Goal: Transaction & Acquisition: Obtain resource

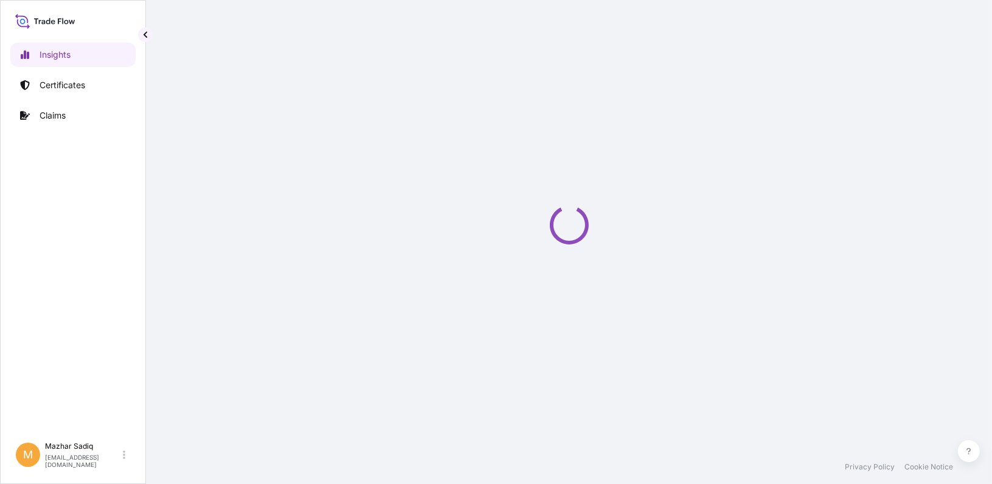
select select "2025"
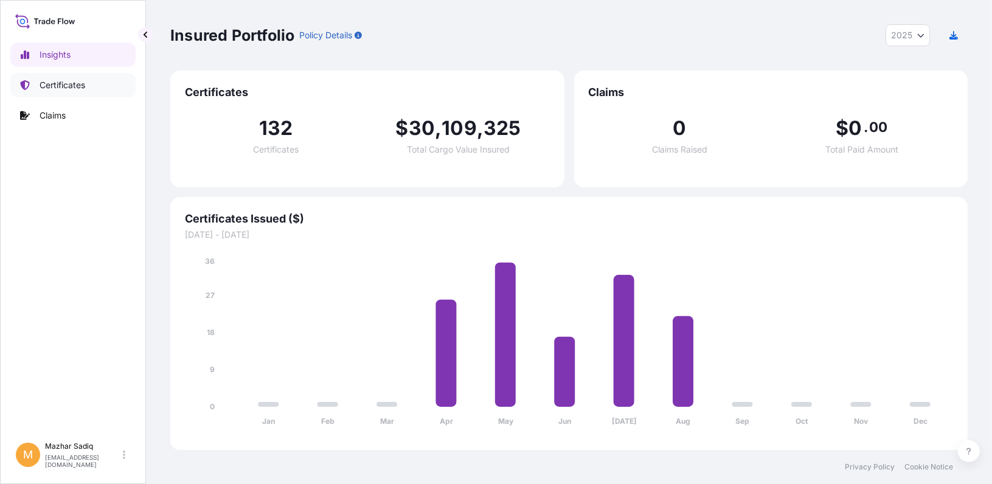
click at [62, 84] on p "Certificates" at bounding box center [63, 85] width 46 height 12
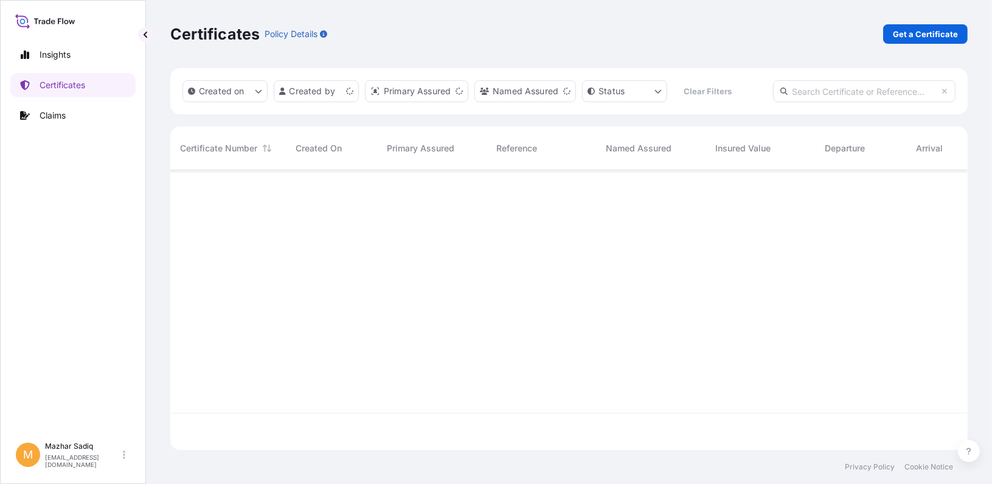
scroll to position [277, 788]
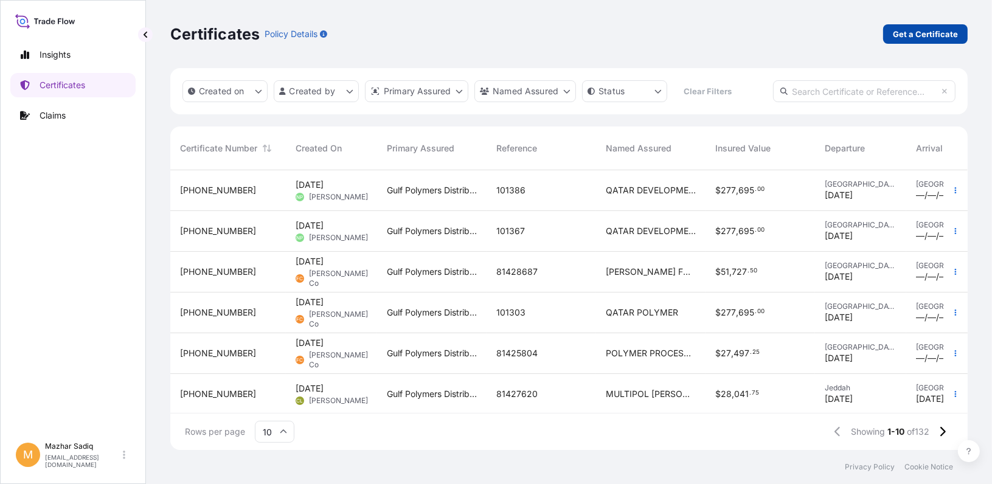
click at [920, 36] on p "Get a Certificate" at bounding box center [925, 34] width 65 height 12
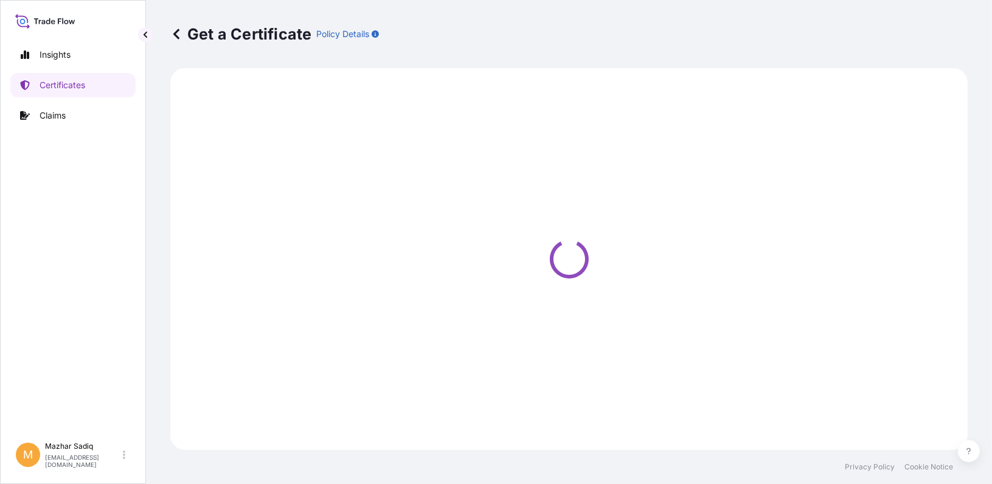
select select "Sea"
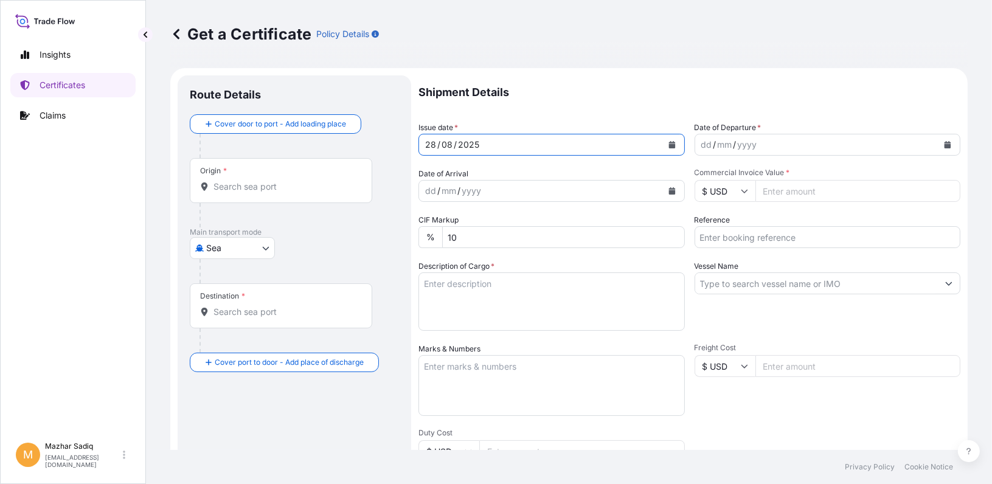
click at [670, 147] on icon "Calendar" at bounding box center [671, 144] width 7 height 7
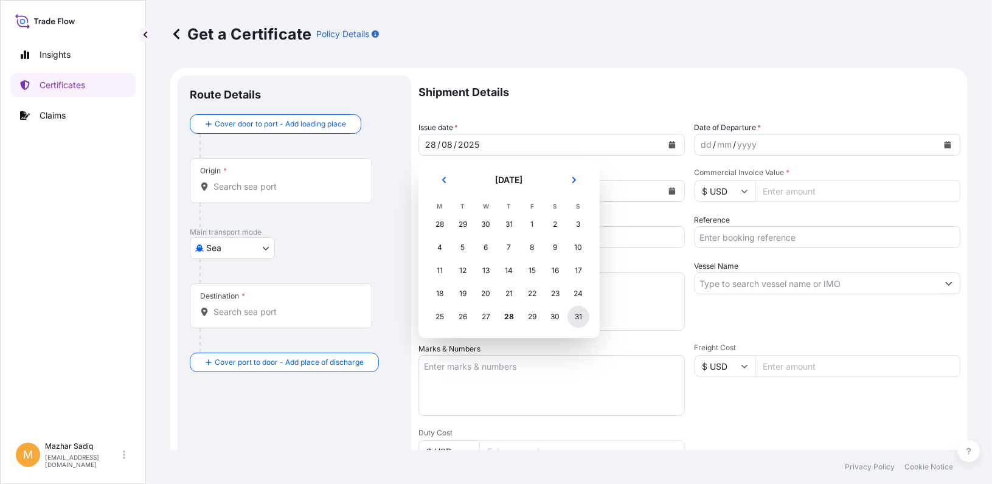
click at [577, 316] on div "31" at bounding box center [578, 317] width 22 height 22
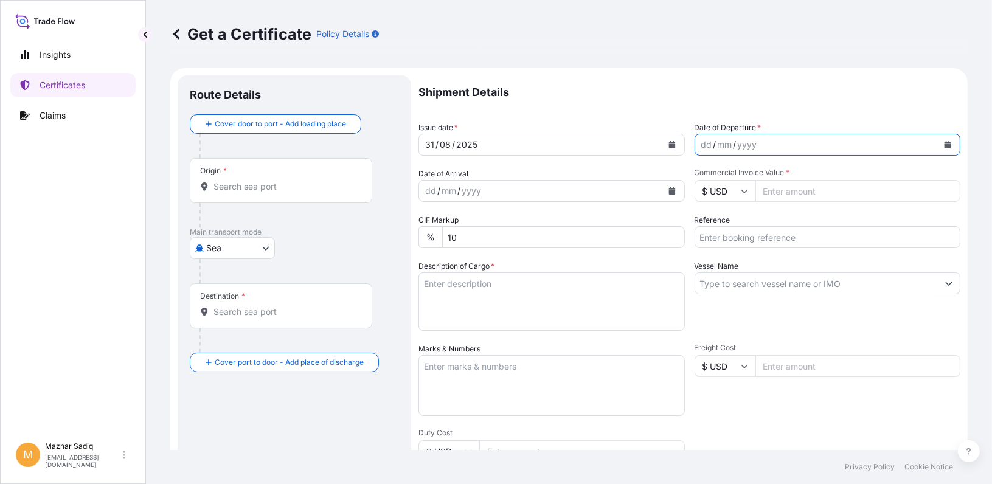
click at [938, 150] on button "Calendar" at bounding box center [947, 144] width 19 height 19
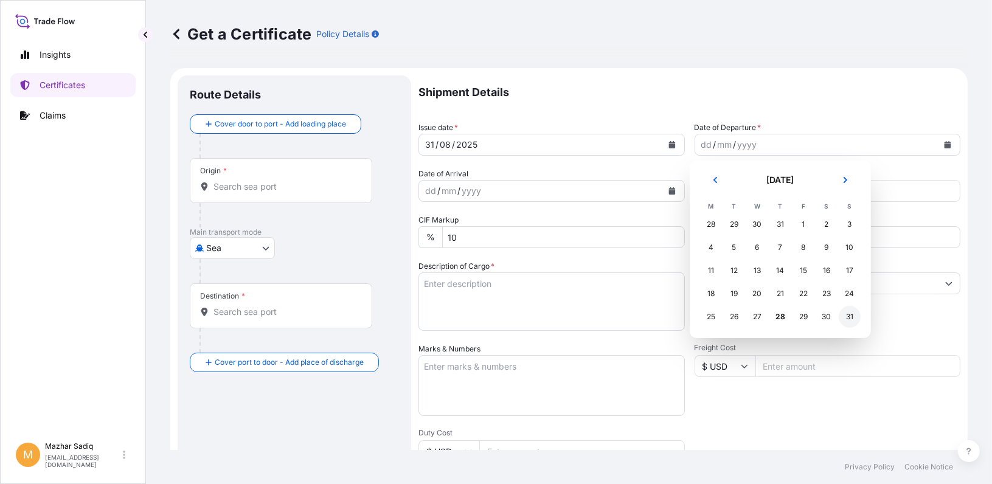
click at [850, 315] on div "31" at bounding box center [850, 317] width 22 height 22
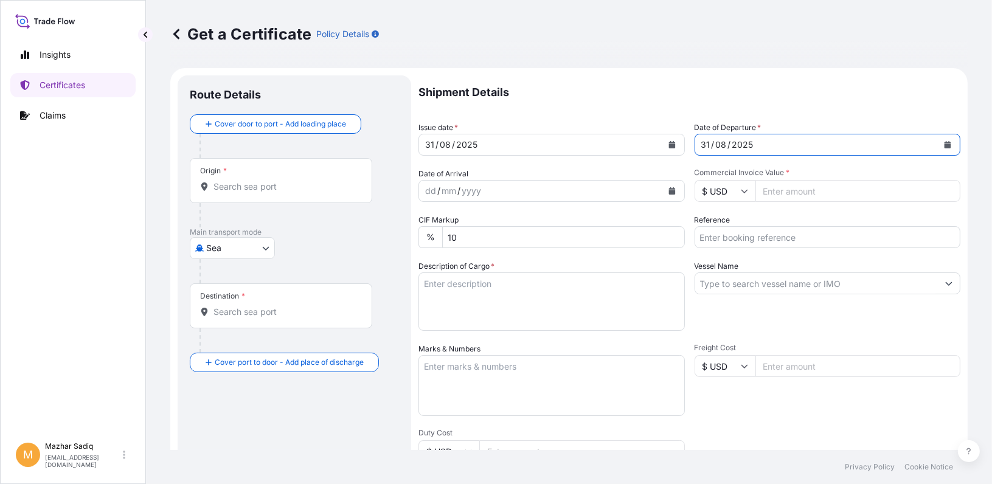
click at [810, 192] on input "Commercial Invoice Value *" at bounding box center [858, 191] width 206 height 22
click at [808, 195] on input "Commercial Invoice Value *" at bounding box center [858, 191] width 206 height 22
paste input "267300.00"
type input "267300.00"
click at [740, 236] on input "Reference" at bounding box center [828, 237] width 266 height 22
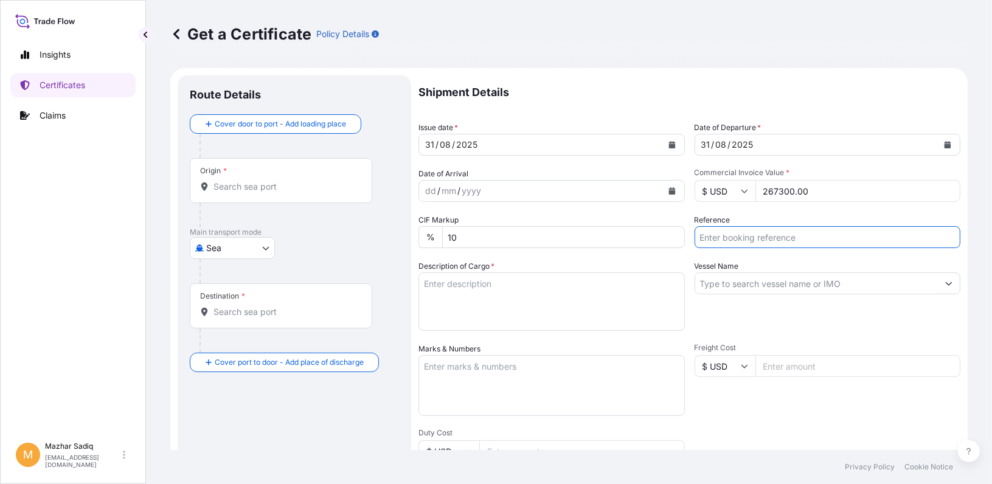
click at [747, 241] on input "Reference" at bounding box center [828, 237] width 266 height 22
paste input "81443018"
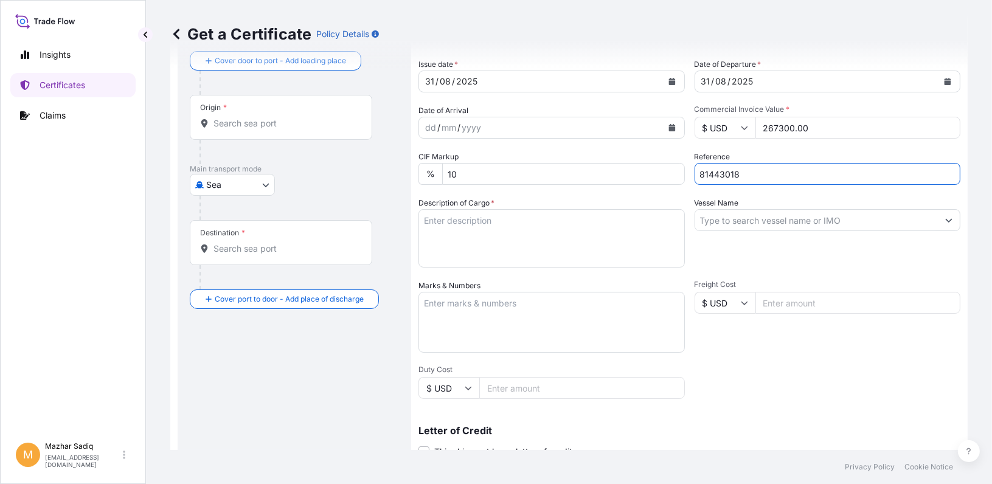
scroll to position [182, 0]
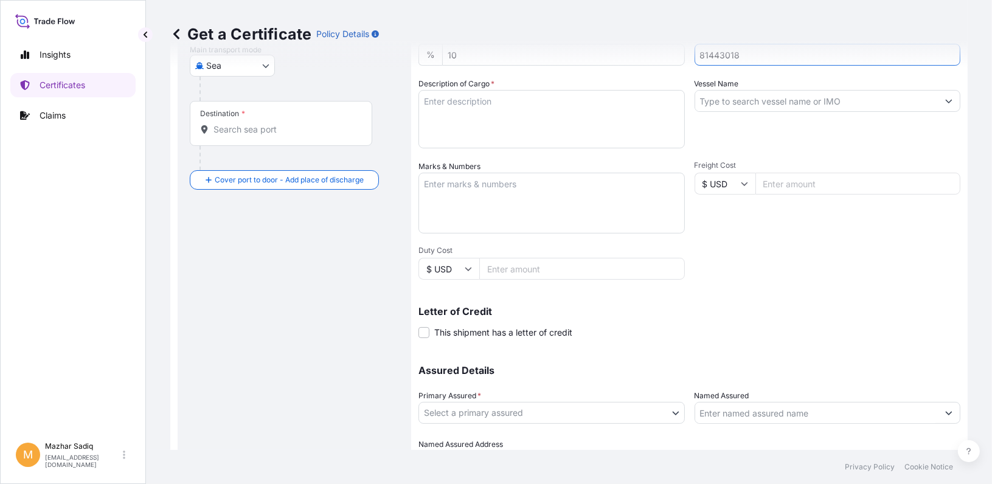
type input "81443018"
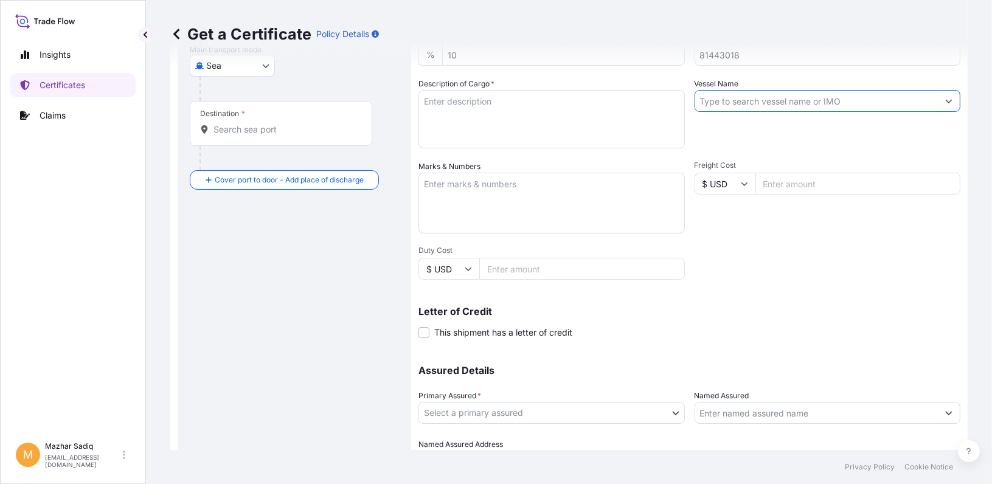
click at [731, 103] on input "Vessel Name" at bounding box center [816, 101] width 243 height 22
paste input "CONSTANTINOS P II 535S"
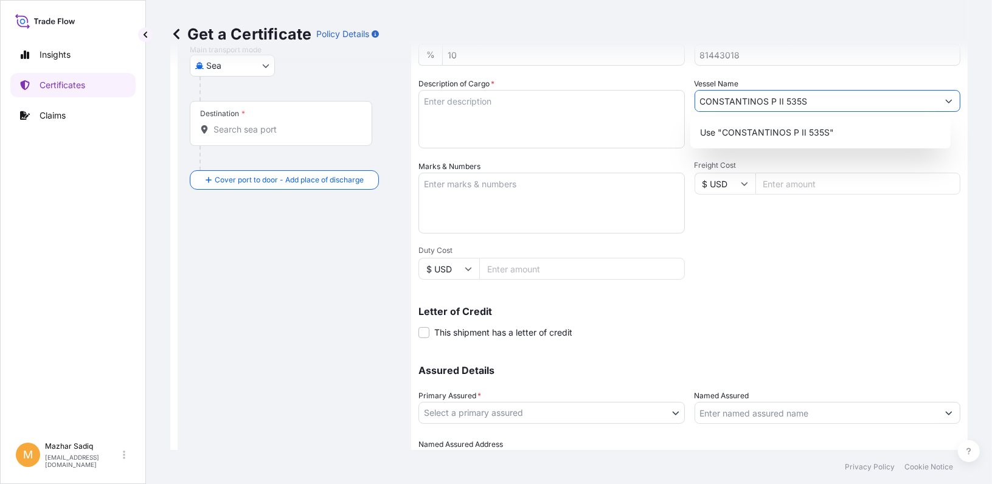
type input "CONSTANTINOS P II 535S"
click at [333, 238] on div "Route Details Cover door to port - Add loading place Place of loading Road / [G…" at bounding box center [294, 199] width 209 height 589
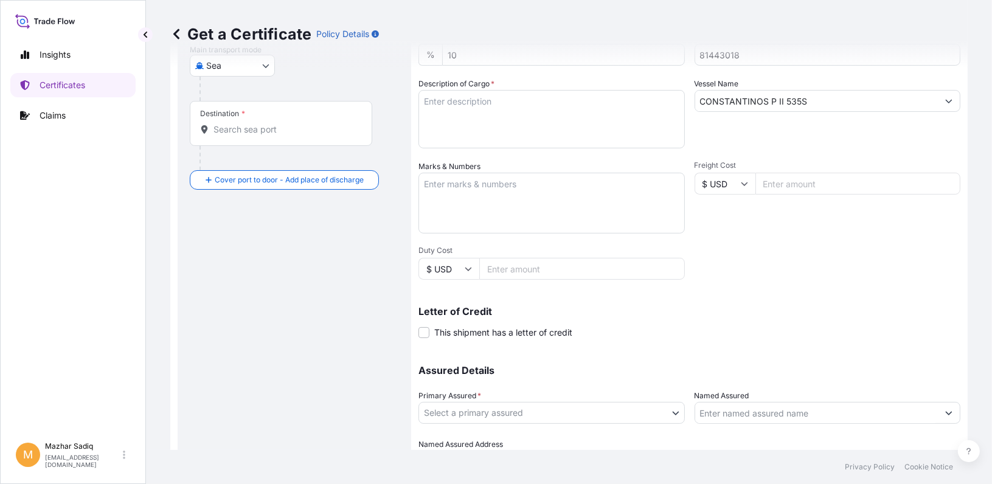
click at [474, 186] on textarea "Marks & Numbers" at bounding box center [551, 203] width 266 height 61
click at [486, 114] on textarea "Description of Cargo *" at bounding box center [551, 119] width 266 height 58
paste textarea "QUANTITY AND DESCRIPTION OF GOODS : 247.500 MT MARLEX MEDIUM DENSITY POLYETHYLE…"
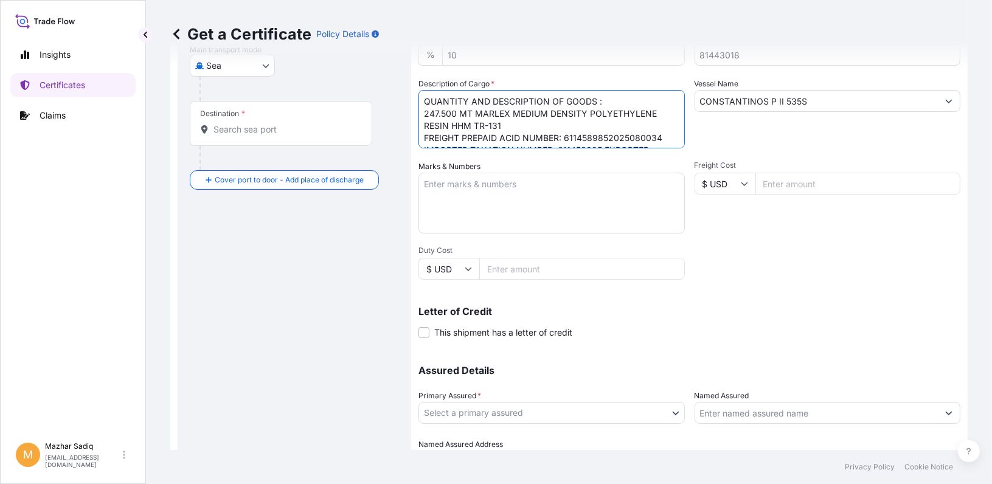
scroll to position [32, 0]
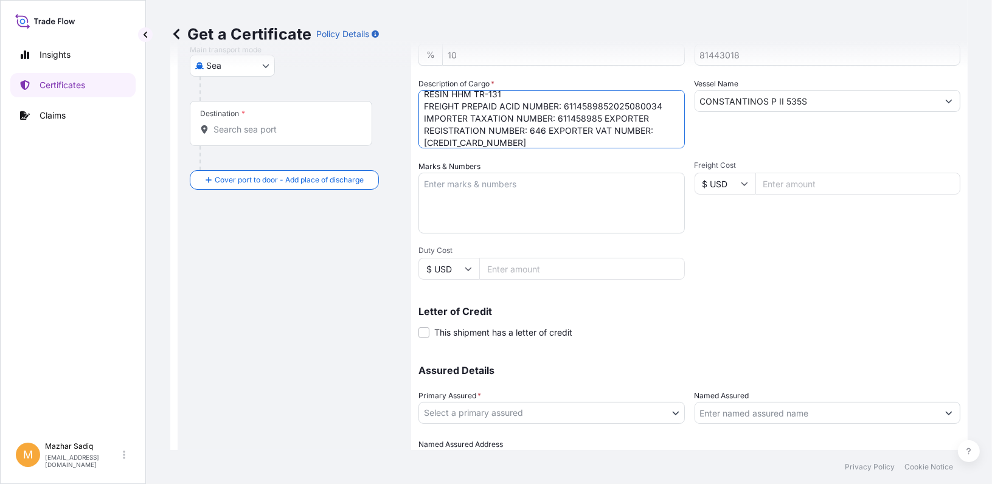
click at [547, 133] on textarea "QUANTITY AND DESCRIPTION OF GOODS : 247.500 MT MARLEX MEDIUM DENSITY POLYETHYLE…" at bounding box center [551, 119] width 266 height 58
click at [603, 119] on textarea "QUANTITY AND DESCRIPTION OF GOODS : 247.500 MT MARLEX MEDIUM DENSITY POLYETHYLE…" at bounding box center [551, 119] width 266 height 58
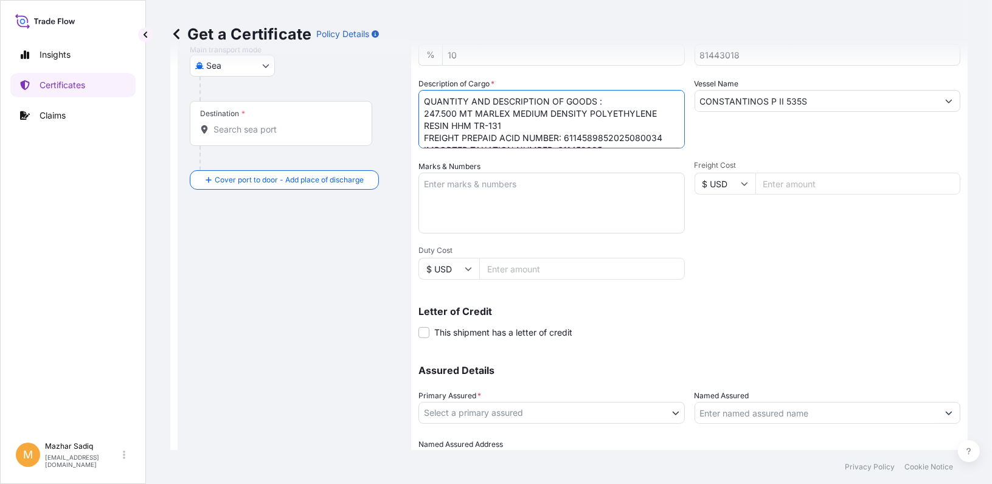
click at [501, 140] on textarea "QUANTITY AND DESCRIPTION OF GOODS : 247.500 MT MARLEX MEDIUM DENSITY POLYETHYLE…" at bounding box center [551, 119] width 266 height 58
click at [585, 145] on textarea "QUANTITY AND DESCRIPTION OF GOODS : 247.500 MT MARLEX MEDIUM DENSITY POLYETHYLE…" at bounding box center [551, 119] width 266 height 58
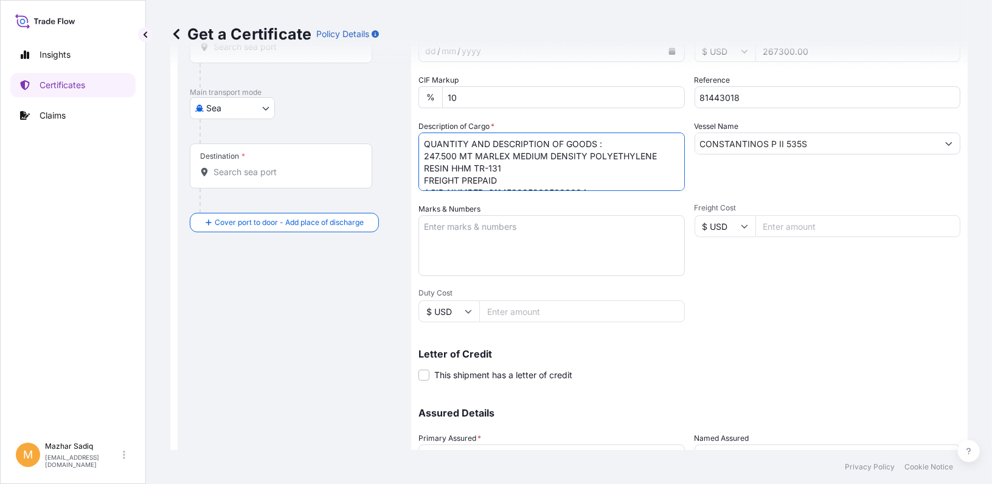
scroll to position [122, 0]
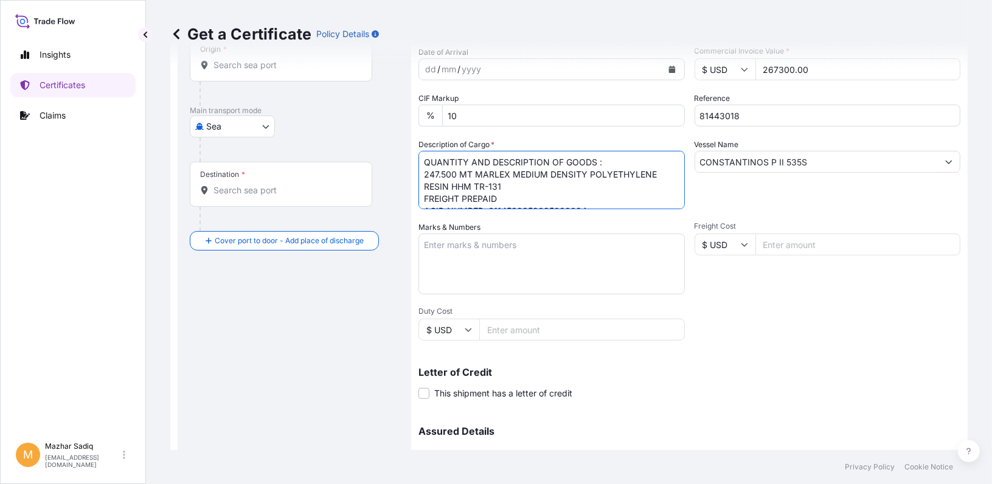
drag, startPoint x: 606, startPoint y: 162, endPoint x: 412, endPoint y: 164, distance: 193.4
click at [412, 164] on form "Route Details Cover door to port - Add loading place Place of loading Road / [G…" at bounding box center [568, 260] width 797 height 628
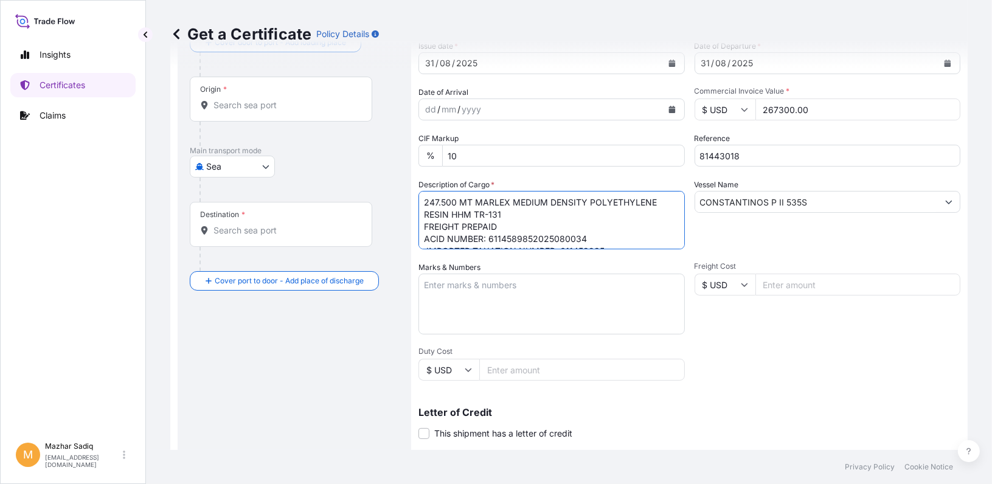
scroll to position [61, 0]
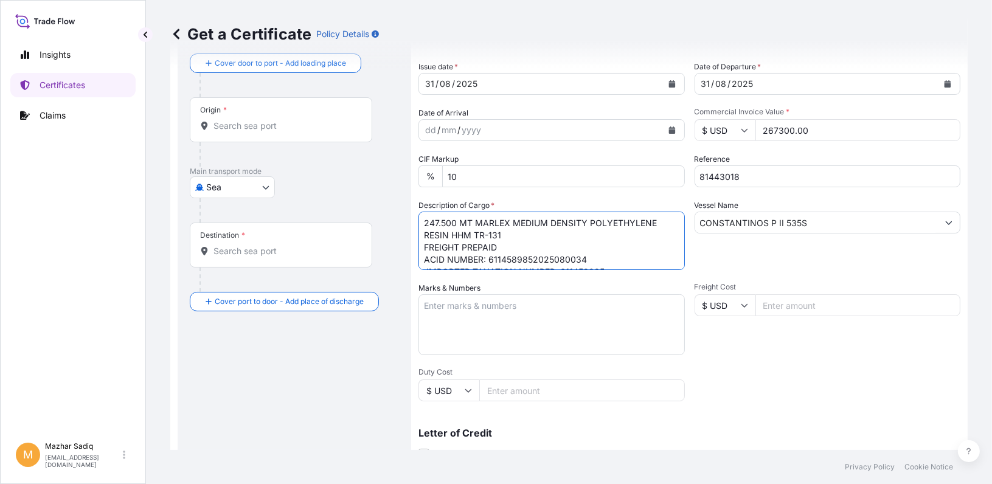
type textarea "247.500 MT MARLEX MEDIUM DENSITY POLYETHYLENE RESIN HHM TR-131 FREIGHT PREPAID …"
click at [263, 129] on input "Origin *" at bounding box center [285, 126] width 144 height 12
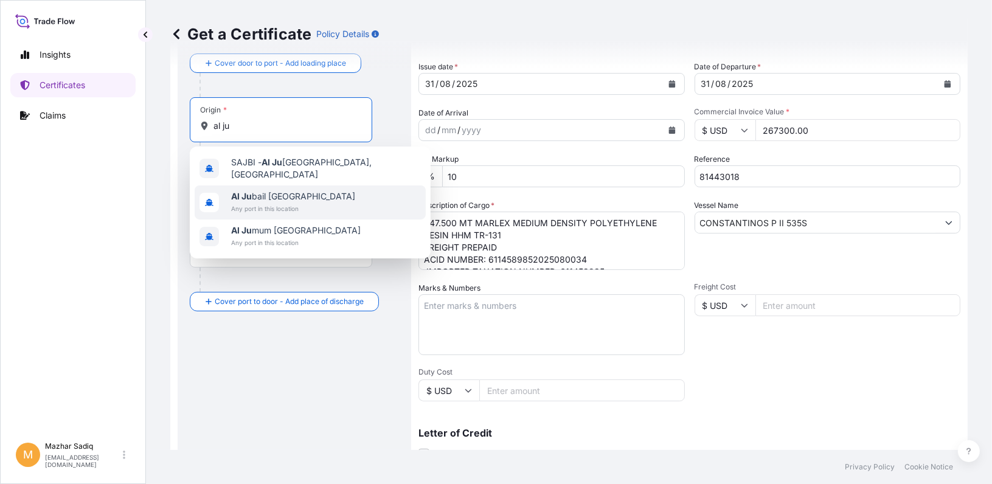
click at [271, 194] on span "Al Ju bail [GEOGRAPHIC_DATA]" at bounding box center [293, 196] width 124 height 12
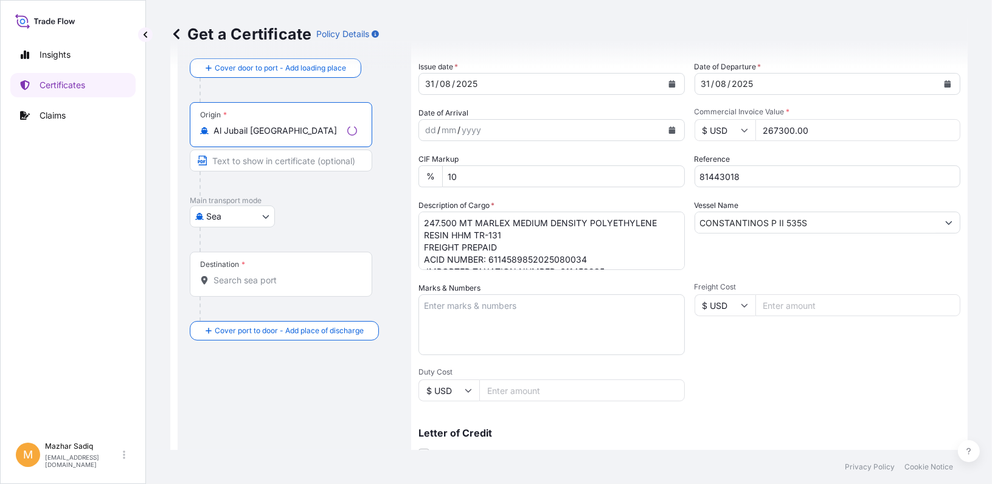
type input "Al Jubail [GEOGRAPHIC_DATA]"
click at [239, 280] on input "Destination *" at bounding box center [285, 280] width 144 height 12
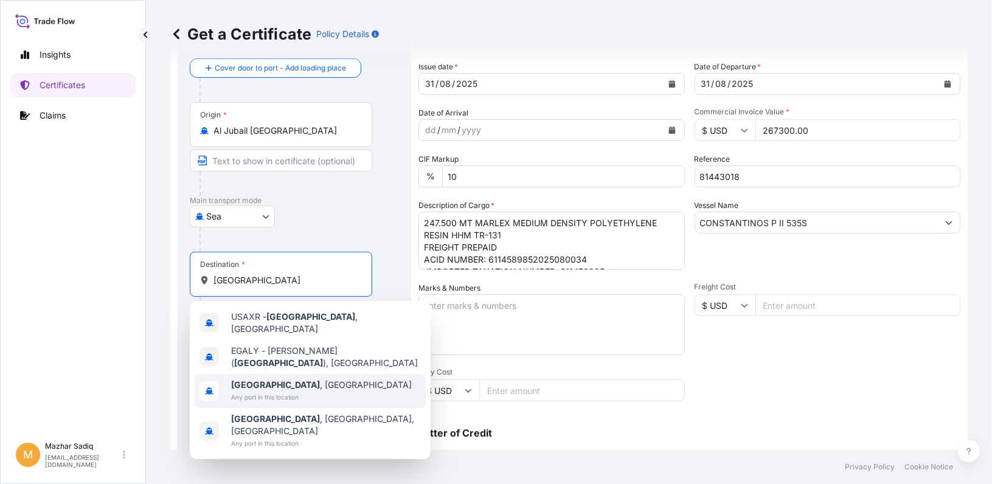
click at [277, 379] on span "[GEOGRAPHIC_DATA] , [GEOGRAPHIC_DATA]" at bounding box center [321, 385] width 181 height 12
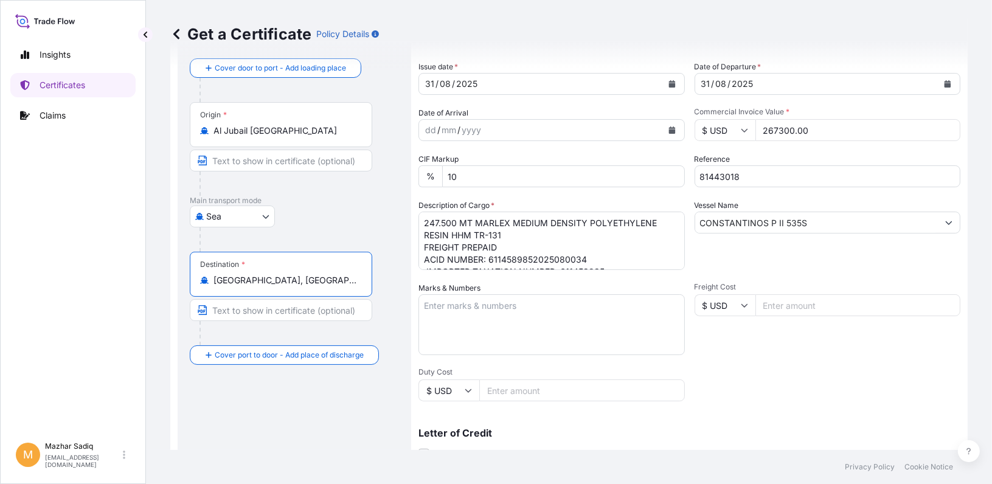
type input "[GEOGRAPHIC_DATA], [GEOGRAPHIC_DATA]"
click at [132, 370] on div "Insights Certificates Claims" at bounding box center [72, 234] width 125 height 404
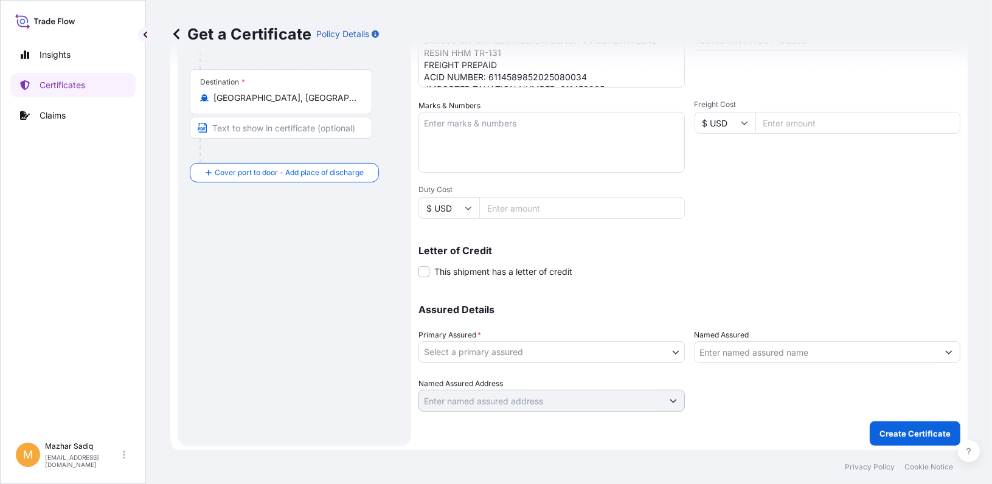
scroll to position [246, 0]
click at [485, 349] on body "Insights Certificates Claims M [PERSON_NAME] [PERSON_NAME][EMAIL_ADDRESS][DOMAI…" at bounding box center [496, 242] width 992 height 484
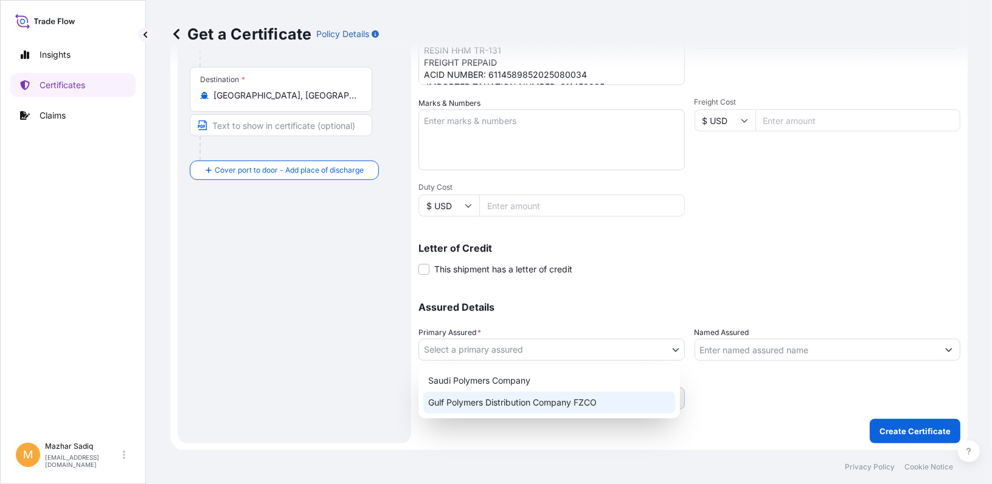
click at [475, 401] on div "Gulf Polymers Distribution Company FZCO" at bounding box center [549, 403] width 252 height 22
select select "31643"
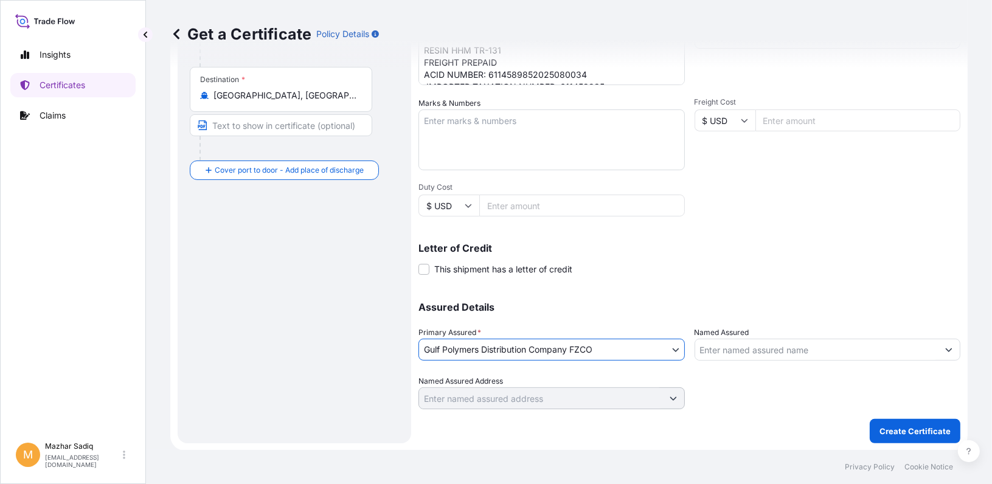
click at [715, 353] on input "Named Assured" at bounding box center [816, 350] width 243 height 22
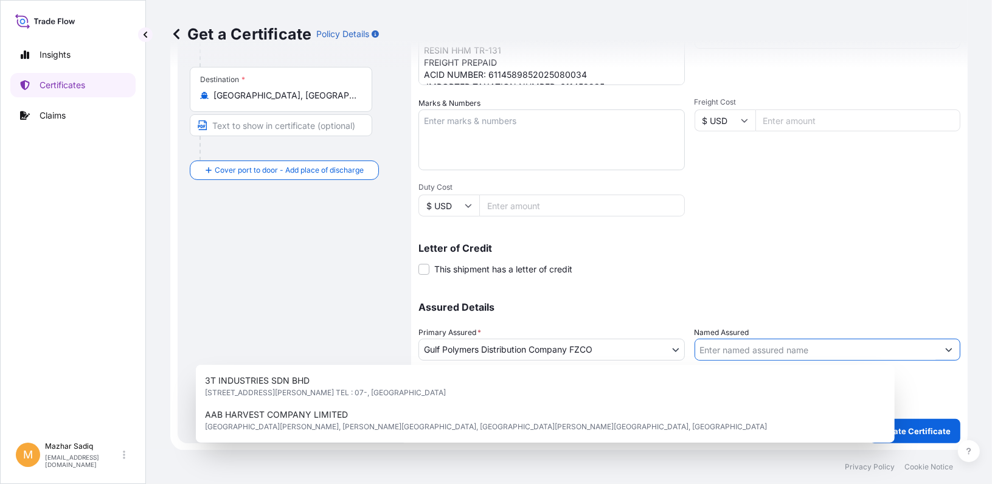
paste input "SOLMAX GEOSYNTHETICS S.A.E."
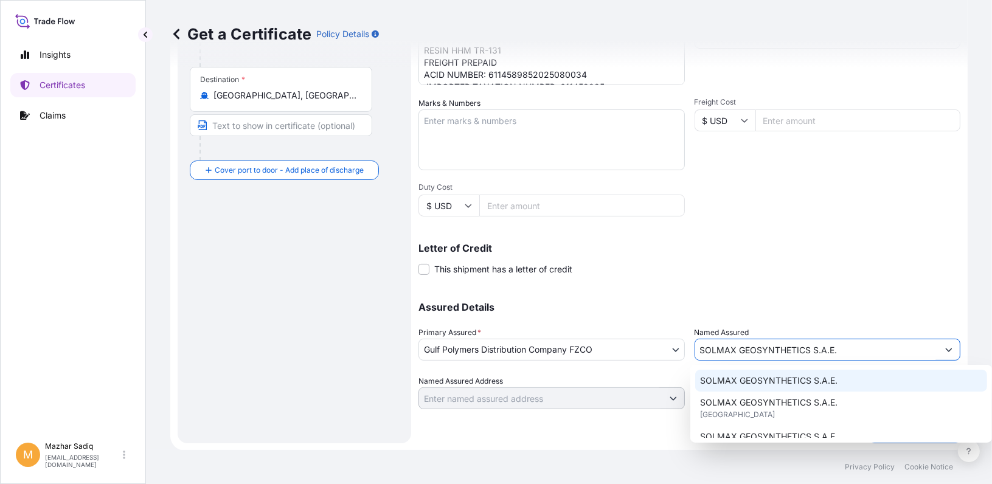
click at [741, 380] on span "SOLMAX GEOSYNTHETICS S.A.E." at bounding box center [768, 381] width 137 height 12
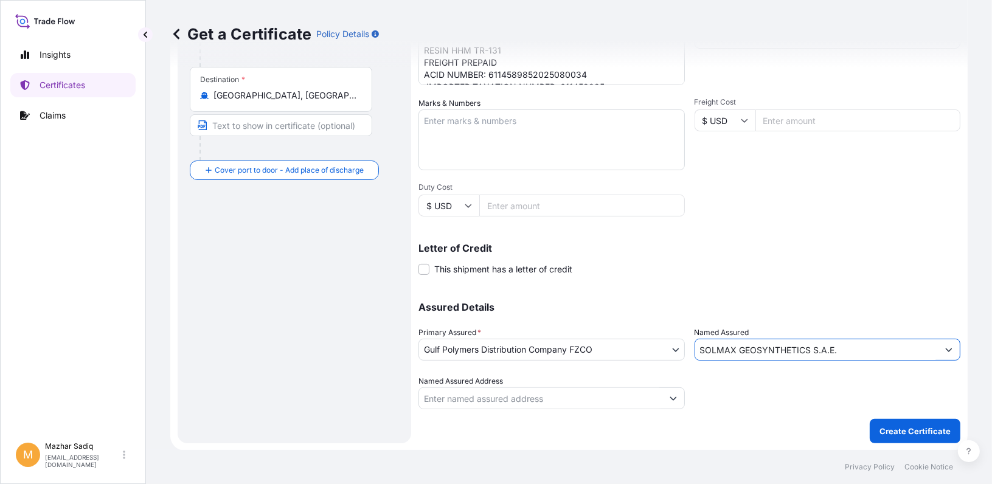
type input "SOLMAX GEOSYNTHETICS S.A.E."
click at [727, 286] on div "Shipment Details Issue date * [DATE] Date of Departure * [DATE] Date of Arrival…" at bounding box center [689, 120] width 542 height 580
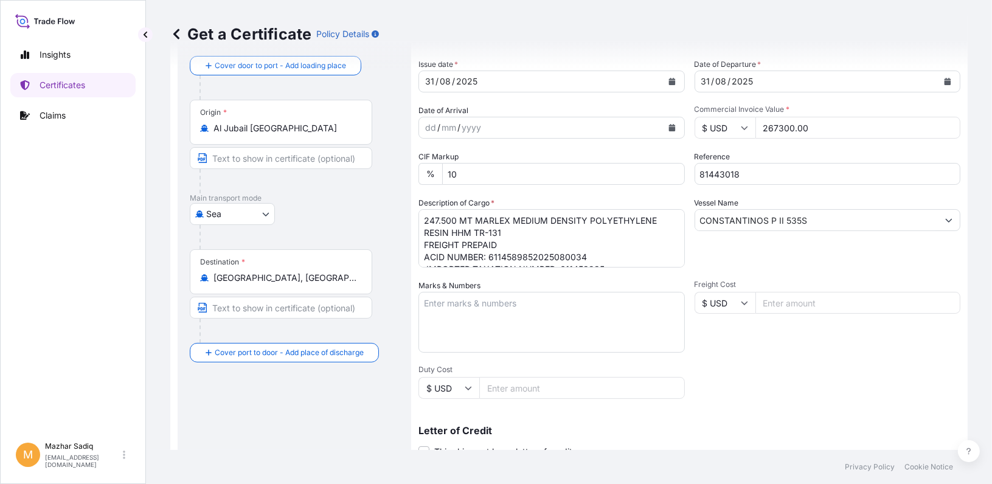
scroll to position [2, 0]
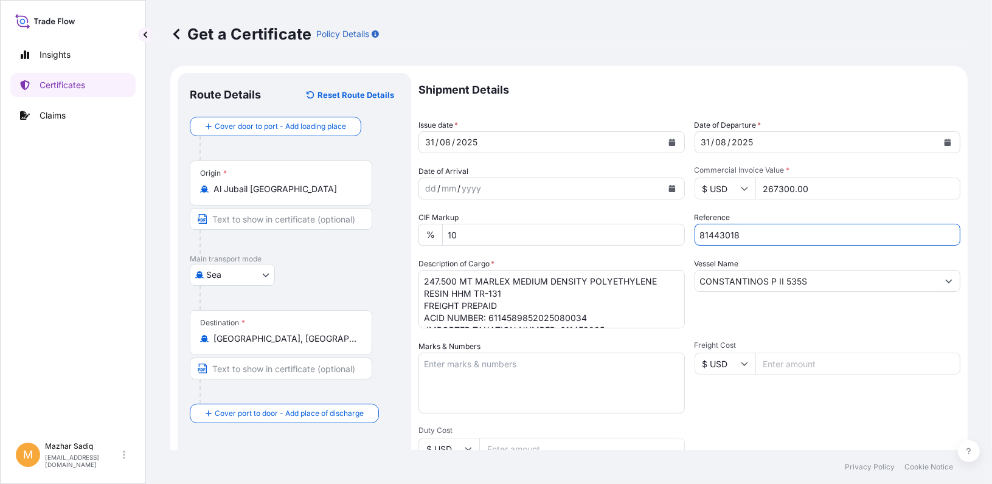
drag, startPoint x: 704, startPoint y: 235, endPoint x: 676, endPoint y: 237, distance: 27.4
click at [676, 237] on div "Shipment Details Issue date * [DATE] Date of Departure * [DATE] Date of Arrival…" at bounding box center [689, 363] width 542 height 580
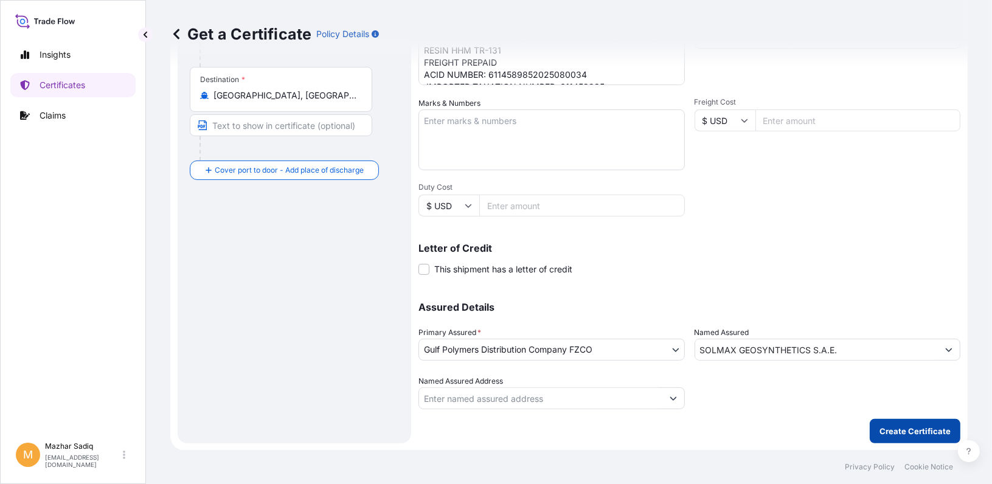
click at [895, 432] on p "Create Certificate" at bounding box center [915, 431] width 71 height 12
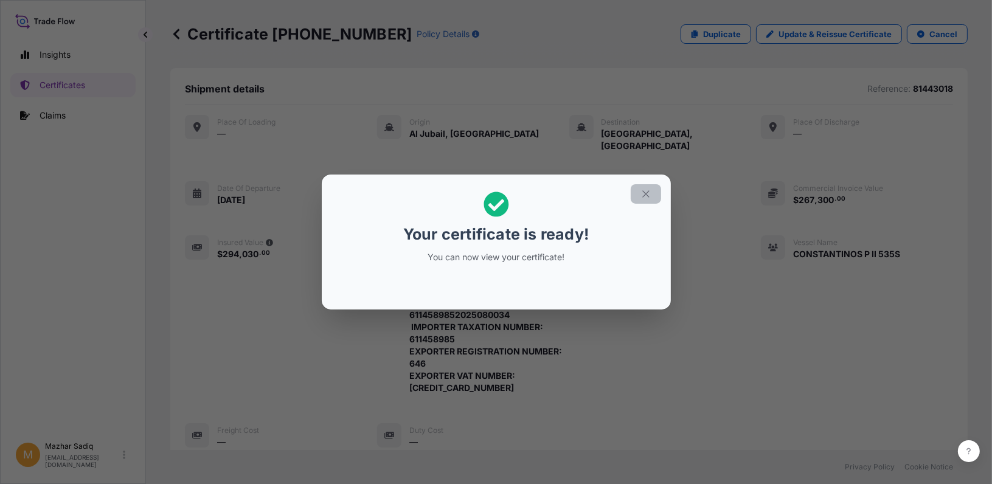
click at [647, 198] on icon "button" at bounding box center [645, 194] width 11 height 11
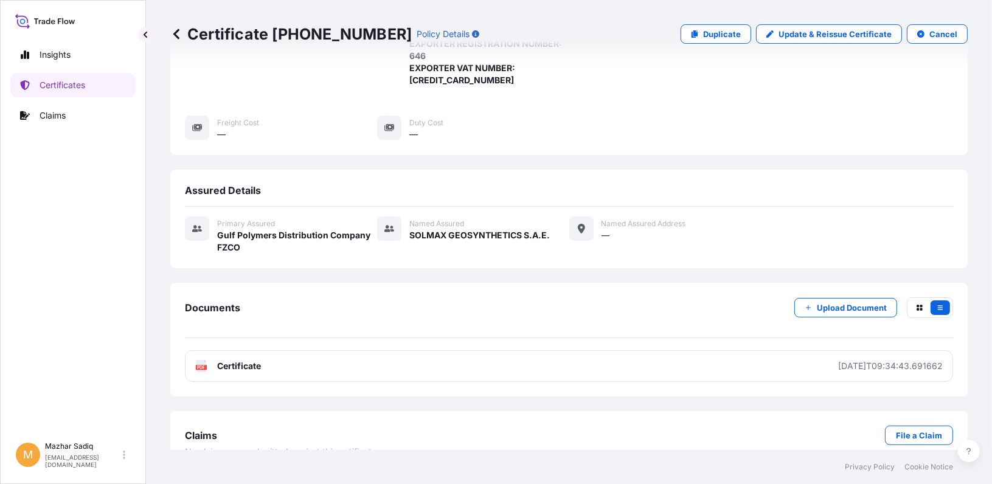
scroll to position [314, 0]
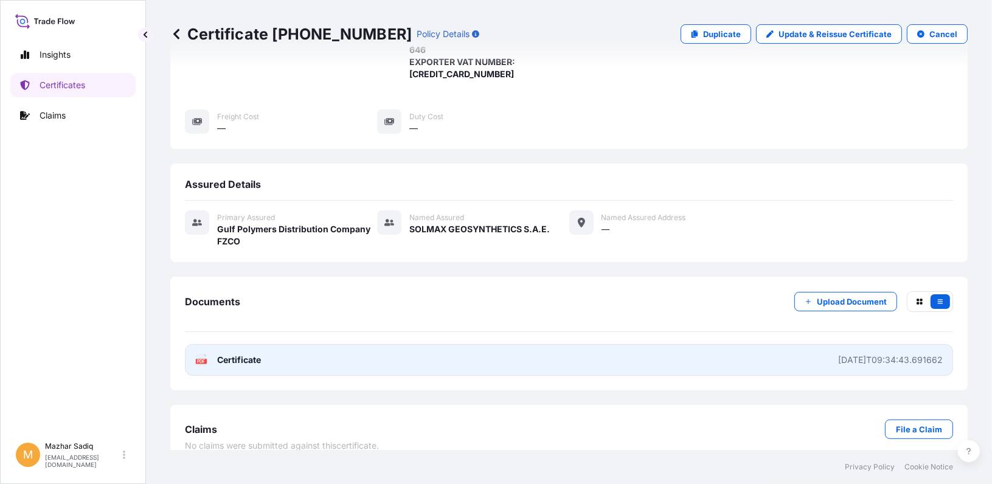
click at [299, 344] on link "PDF Certificate [DATE]T09:34:43.691662" at bounding box center [569, 360] width 768 height 32
